Goal: Task Accomplishment & Management: Manage account settings

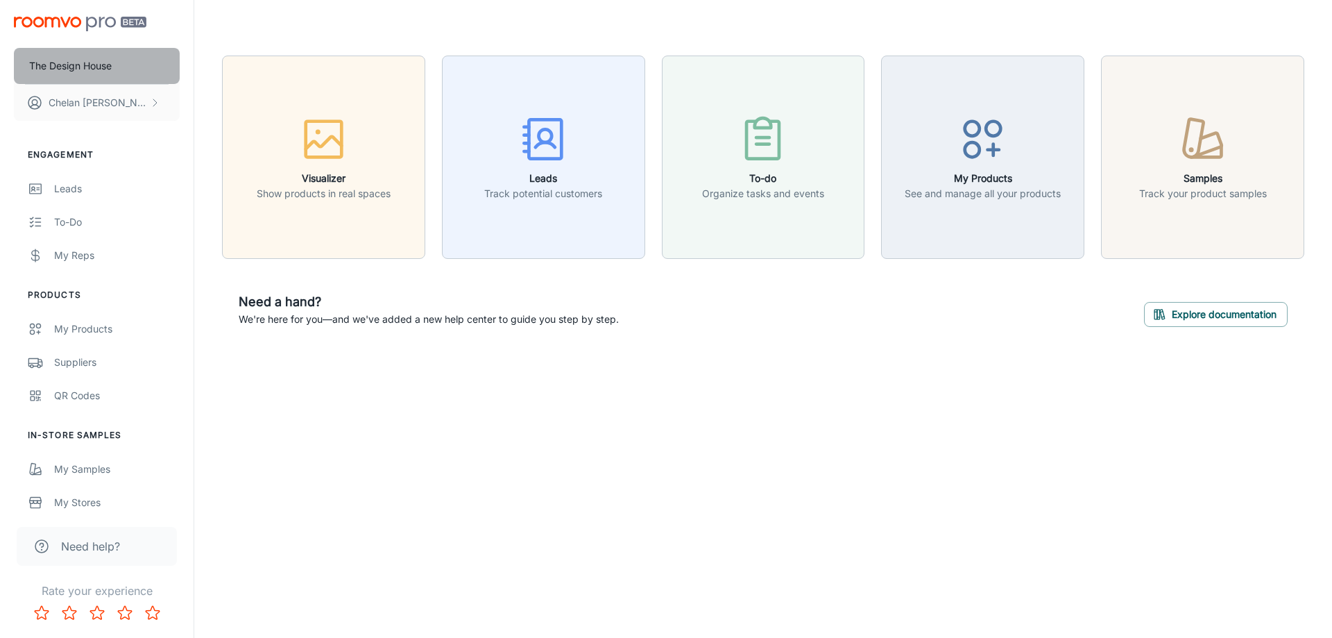
click at [92, 58] on p "The Design House" at bounding box center [70, 65] width 83 height 15
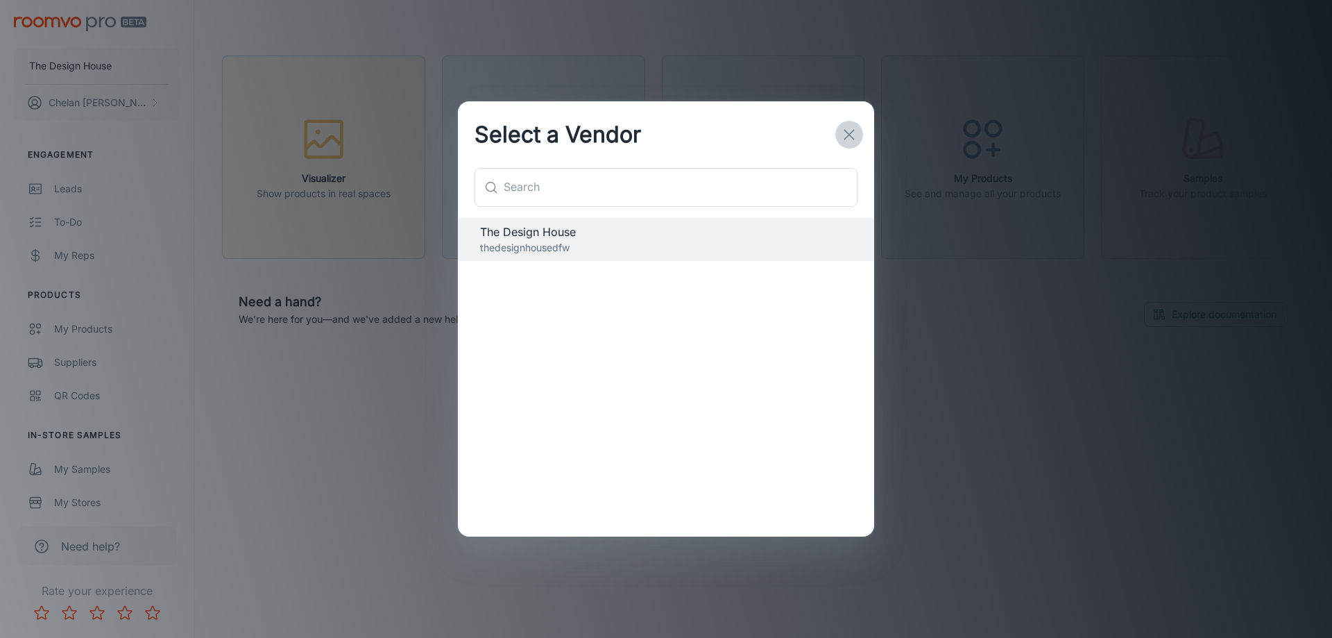
drag, startPoint x: 857, startPoint y: 133, endPoint x: 850, endPoint y: 136, distance: 7.5
click at [855, 135] on icon "button" at bounding box center [849, 134] width 17 height 17
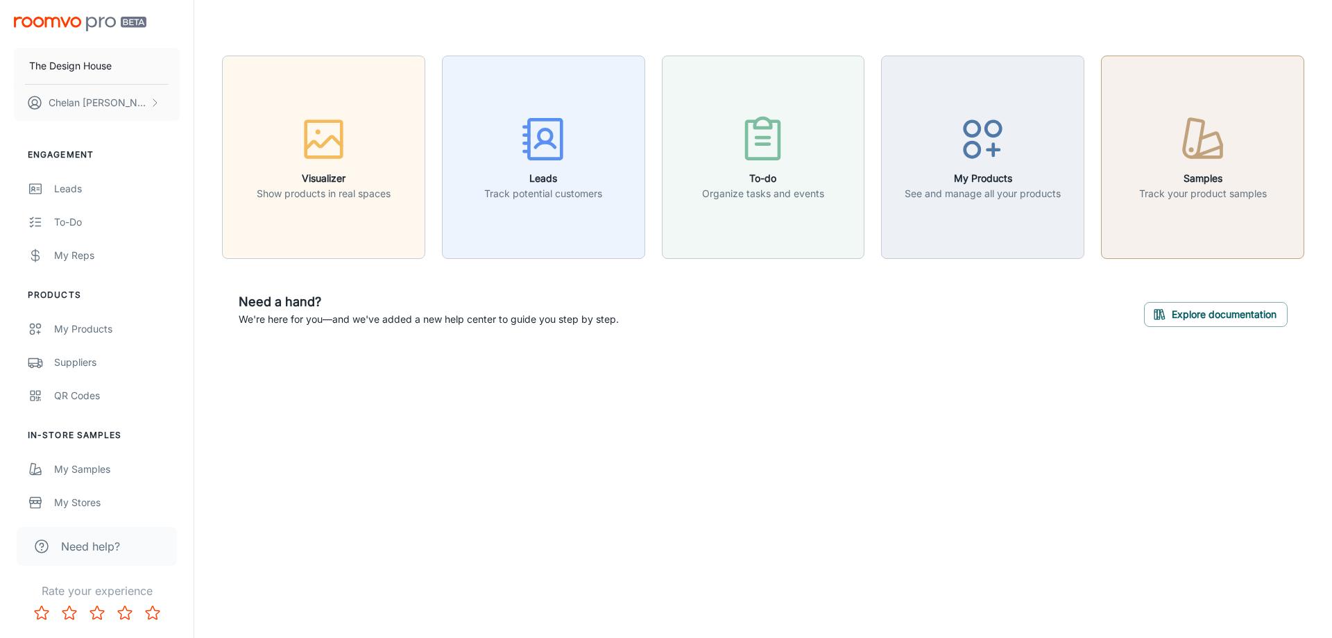
click at [1195, 105] on button "Samples Track your product samples" at bounding box center [1202, 157] width 203 height 203
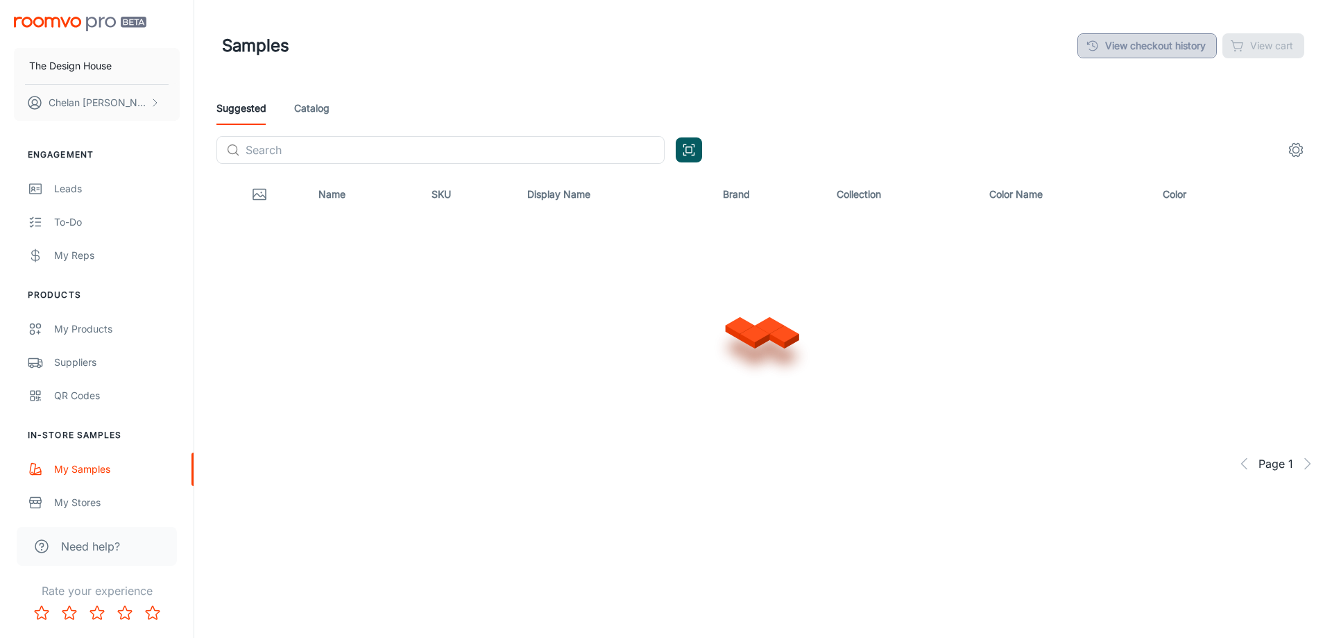
click at [1139, 52] on link "View checkout history" at bounding box center [1147, 45] width 139 height 25
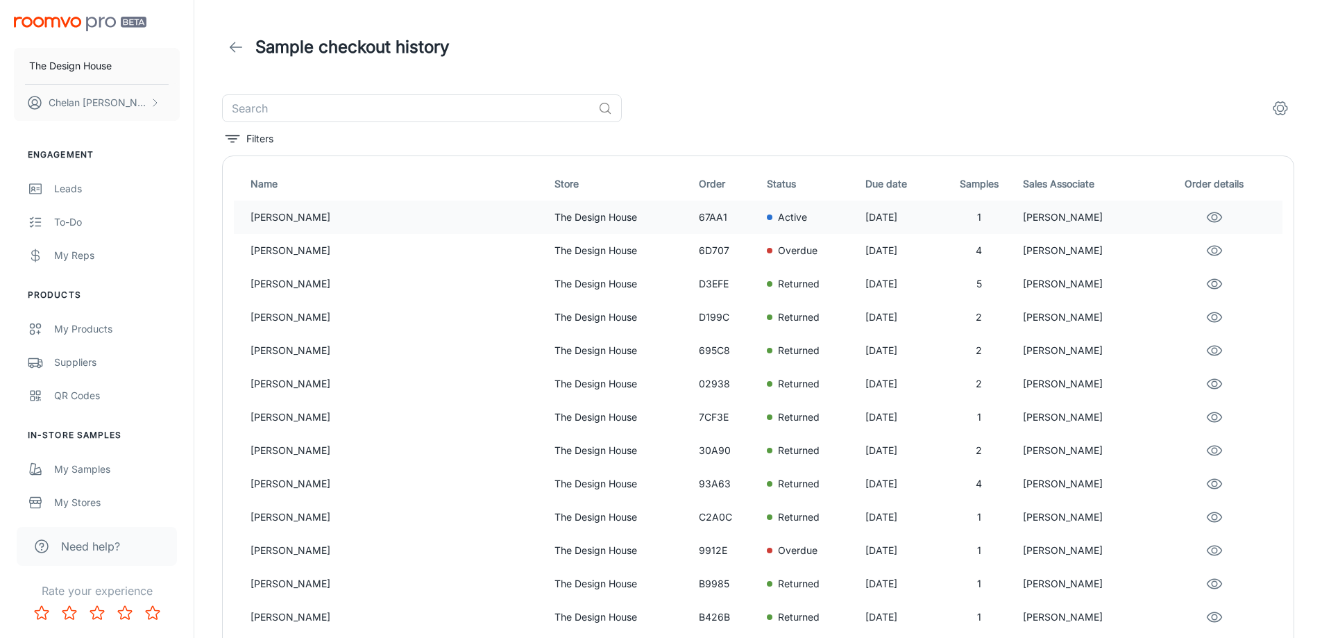
click at [346, 229] on td "[PERSON_NAME]" at bounding box center [391, 217] width 315 height 33
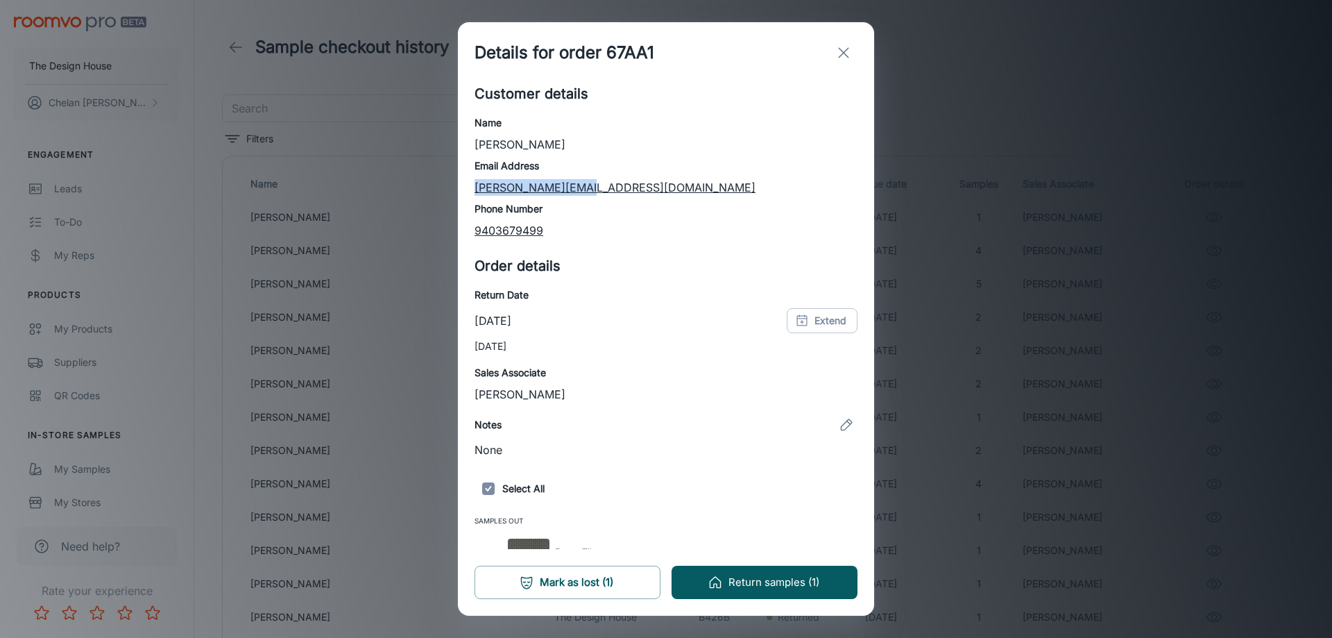
drag, startPoint x: 611, startPoint y: 184, endPoint x: 467, endPoint y: 180, distance: 143.7
click at [467, 180] on div "Customer details Name [PERSON_NAME] Email Address [PERSON_NAME][EMAIL_ADDRESS][…" at bounding box center [666, 316] width 416 height 466
copy link "[PERSON_NAME][EMAIL_ADDRESS][DOMAIN_NAME]"
drag, startPoint x: 847, startPoint y: 51, endPoint x: 654, endPoint y: 16, distance: 196.8
click at [846, 51] on icon "exit" at bounding box center [843, 52] width 17 height 17
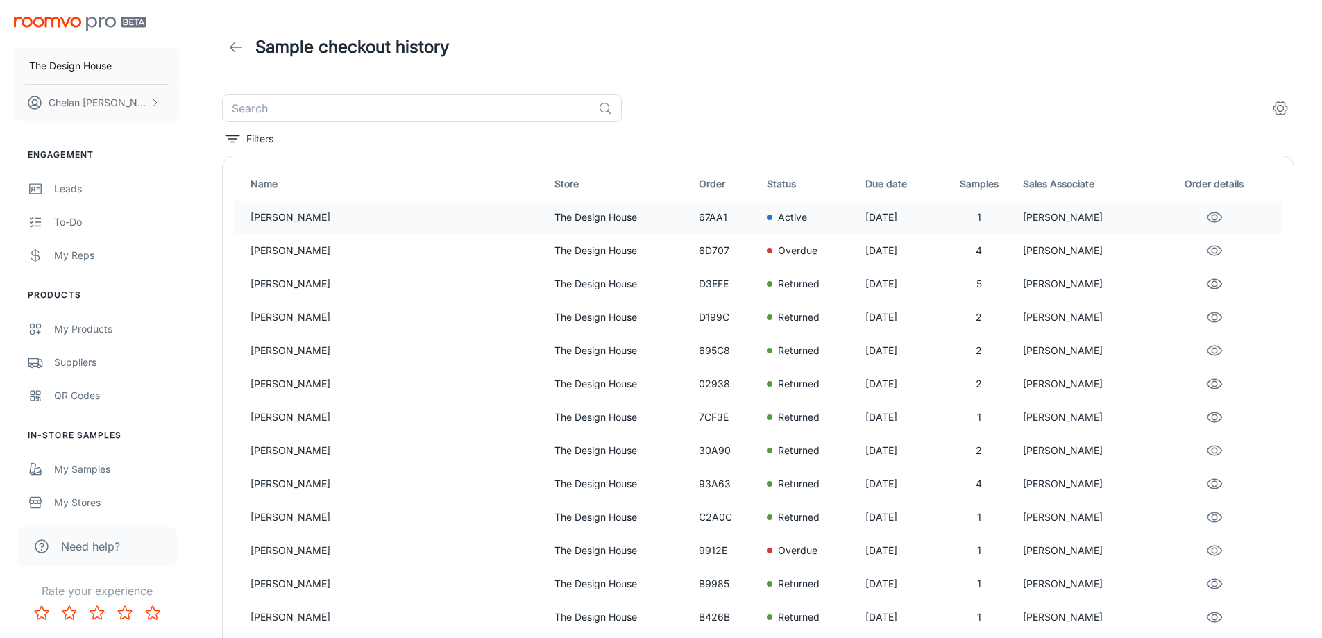
click at [1028, 213] on p "[PERSON_NAME]" at bounding box center [1087, 217] width 129 height 15
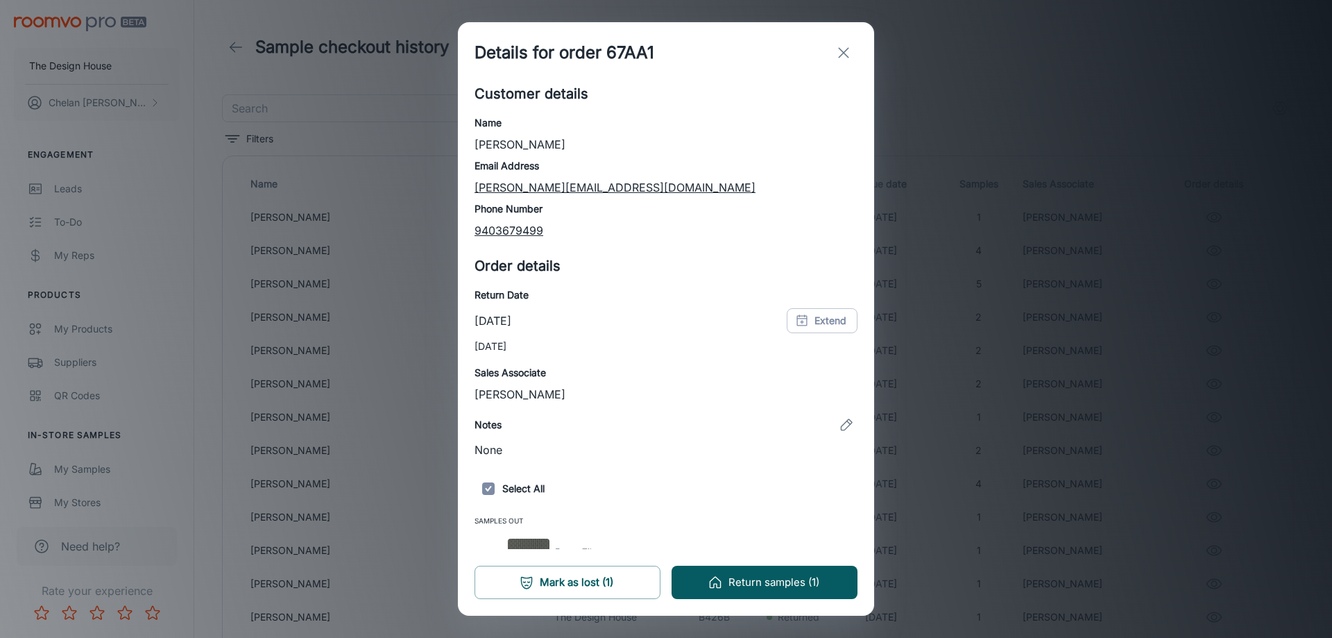
scroll to position [31, 0]
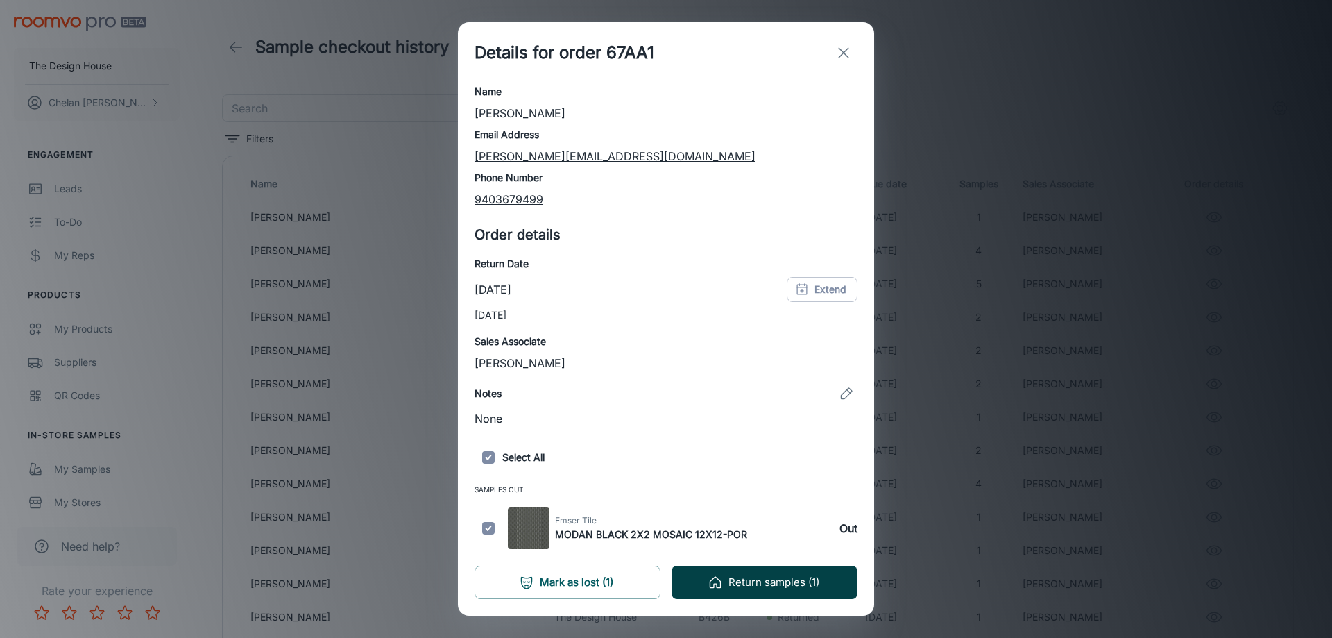
click at [755, 587] on button "Return samples (1)" at bounding box center [765, 581] width 186 height 33
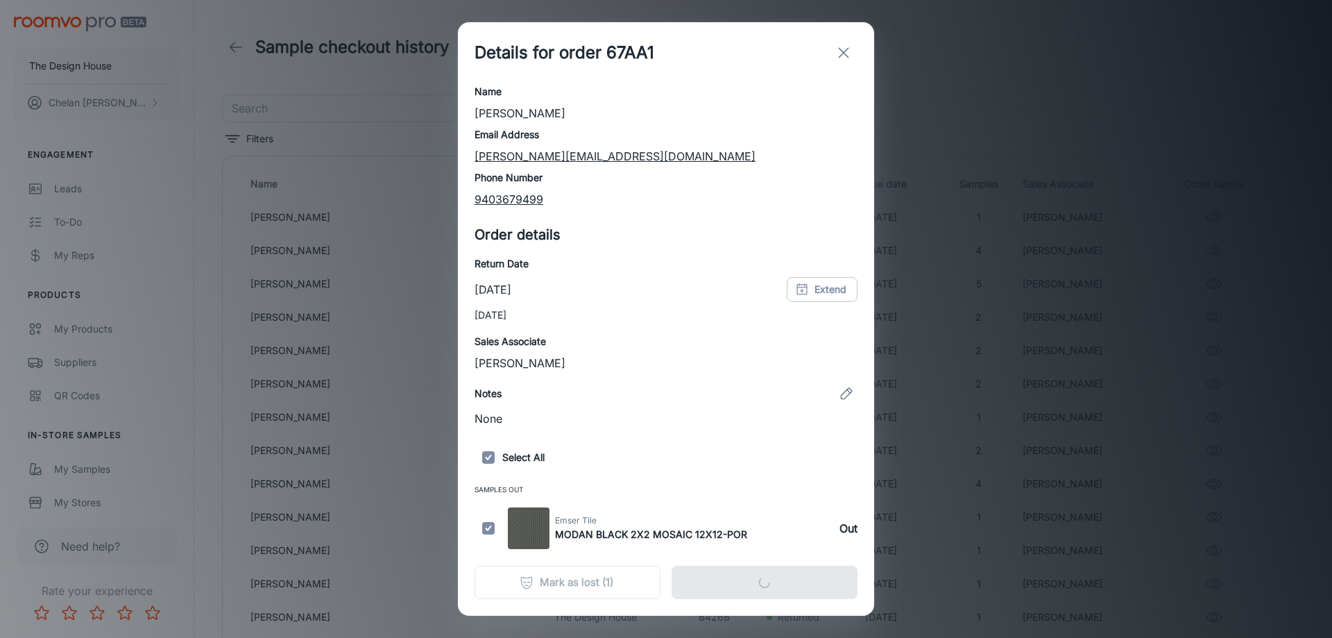
scroll to position [0, 0]
